Goal: Task Accomplishment & Management: Complete application form

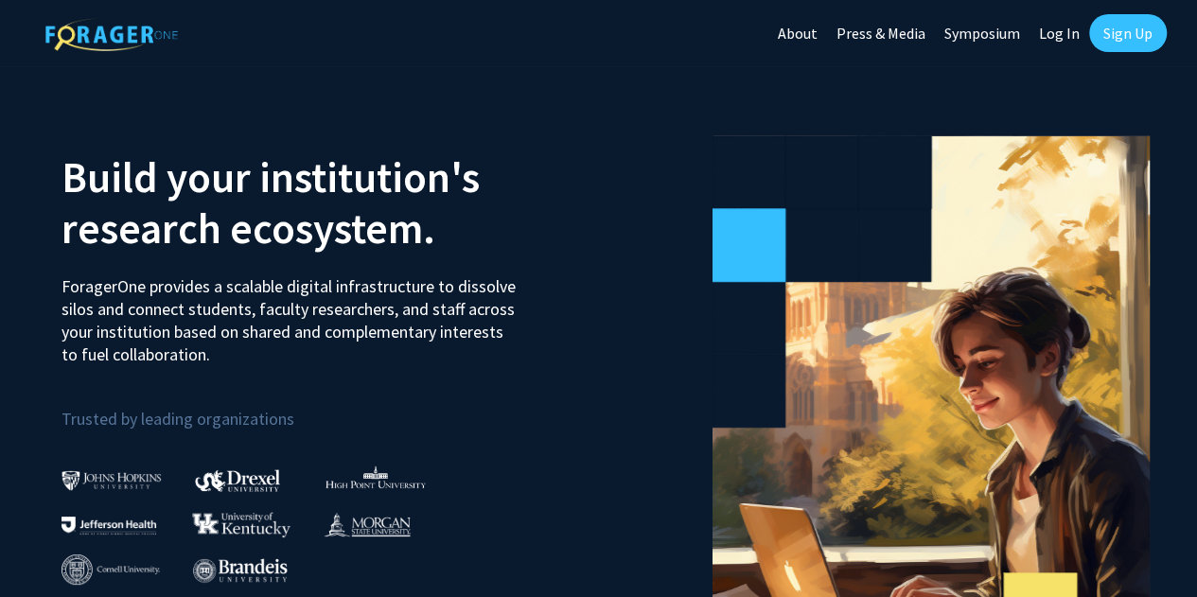
click at [1130, 32] on link "Sign Up" at bounding box center [1128, 33] width 78 height 38
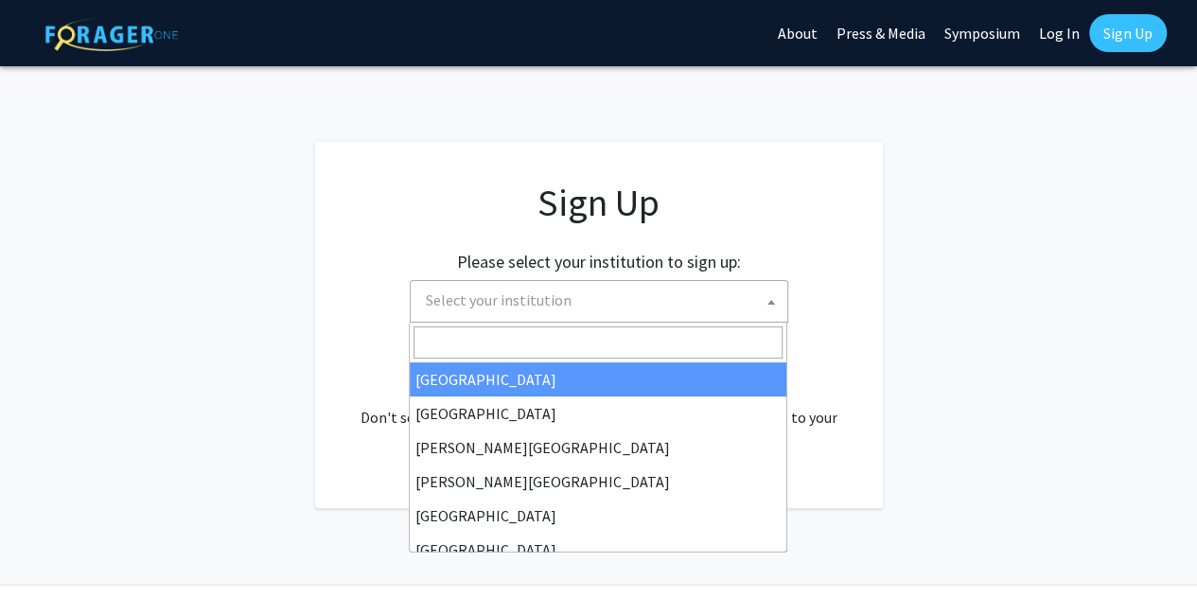
click at [440, 308] on span "Select your institution" at bounding box center [499, 300] width 146 height 19
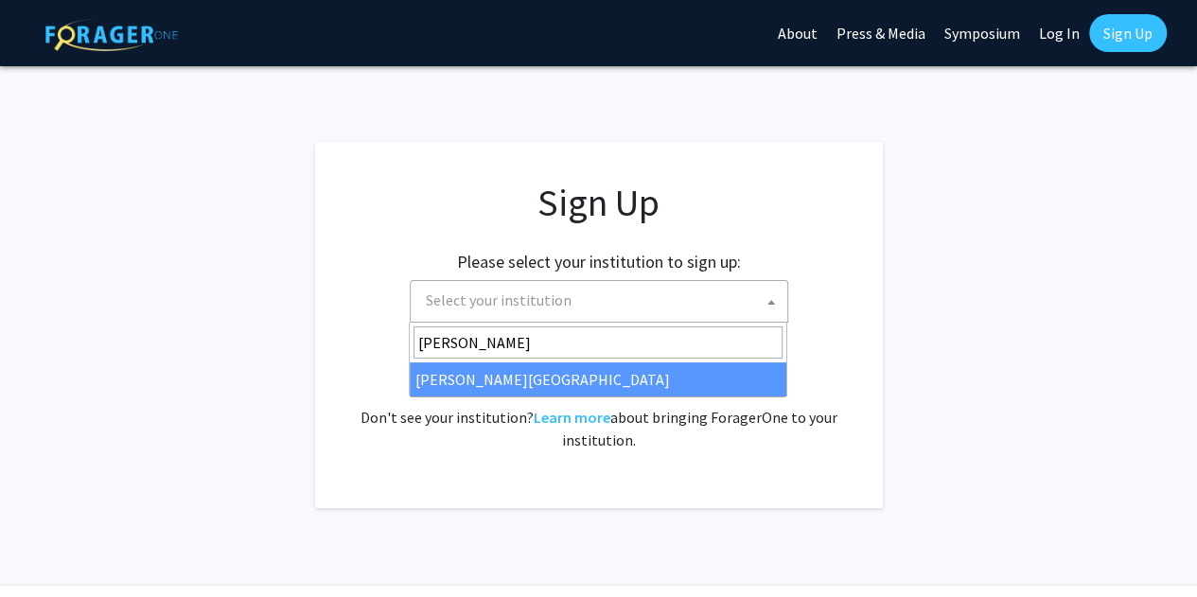
type input "[PERSON_NAME]"
select select "24"
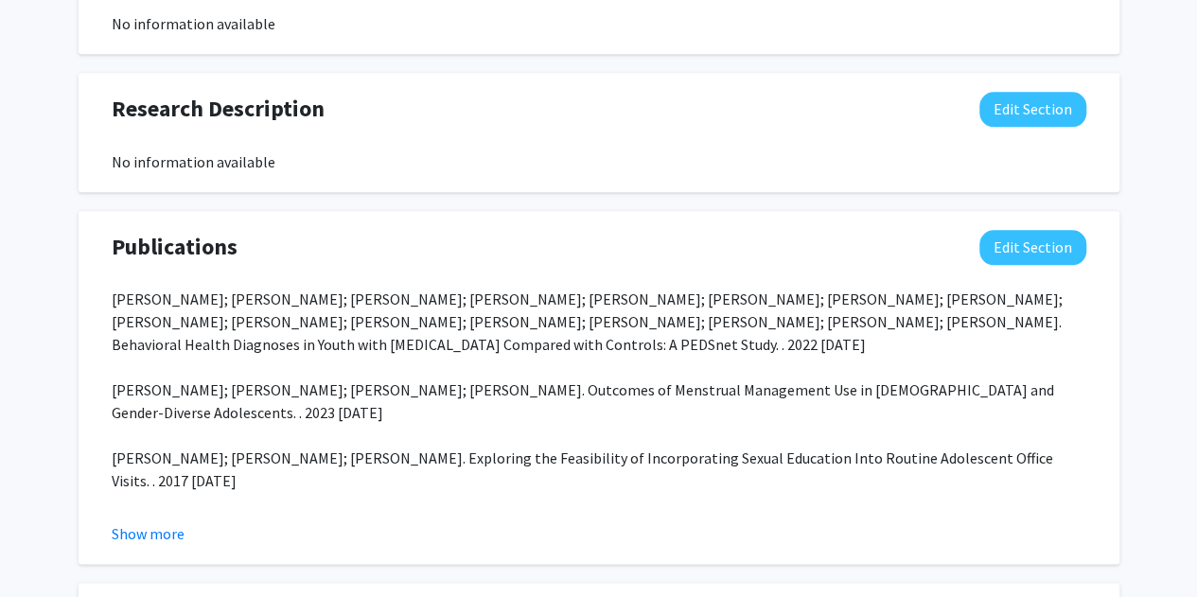
scroll to position [1041, 0]
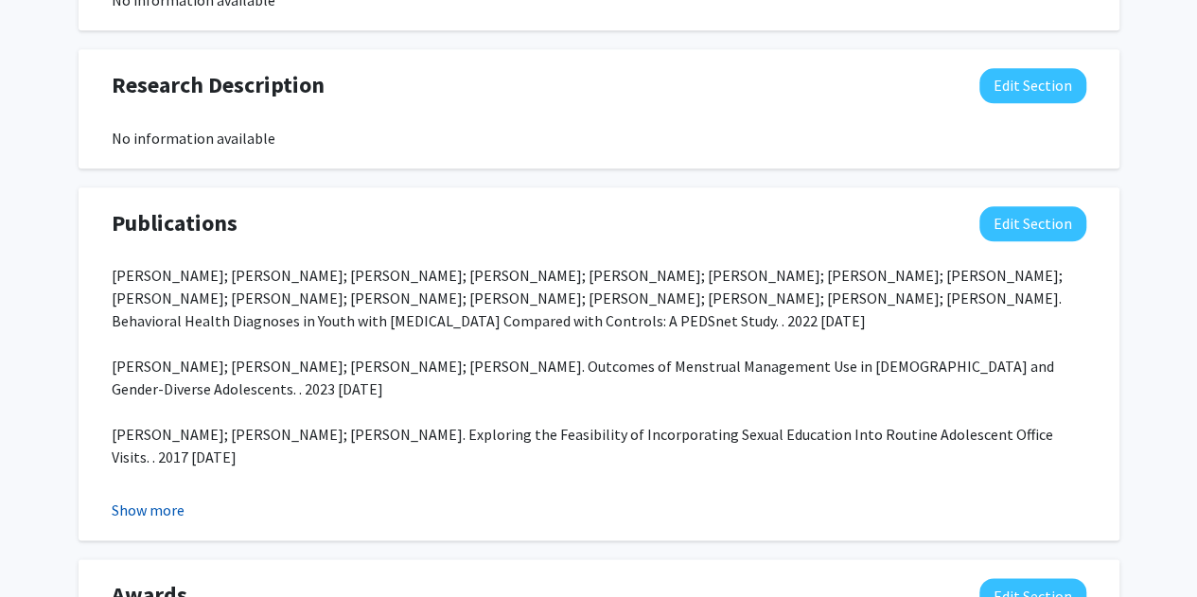
click at [159, 510] on button "Show more" at bounding box center [148, 510] width 73 height 23
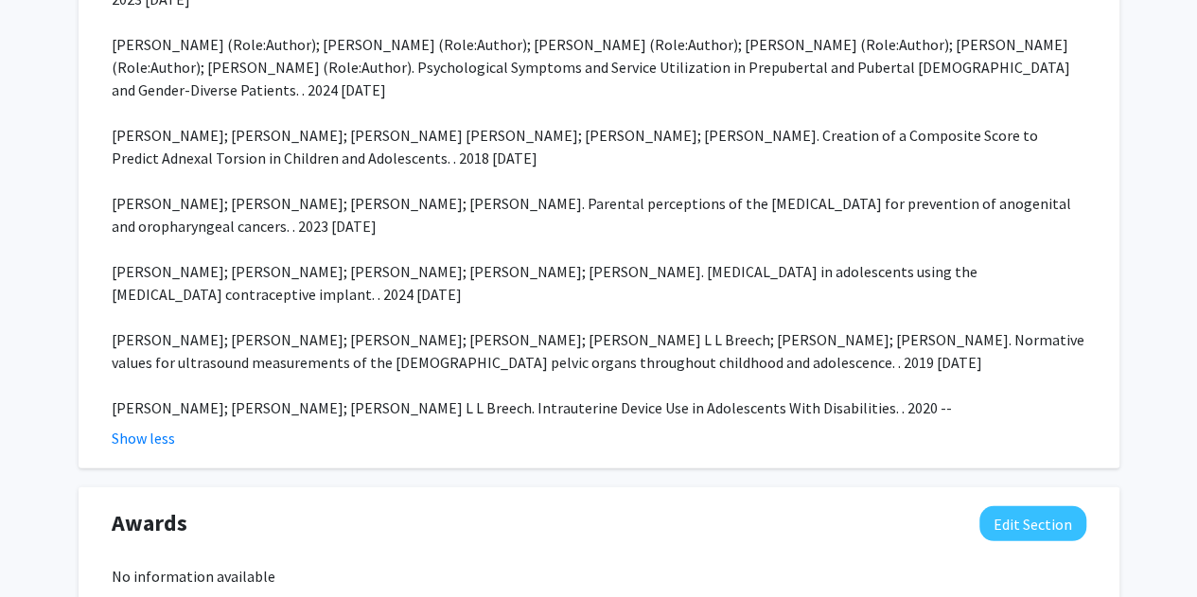
scroll to position [2308, 0]
